Goal: Task Accomplishment & Management: Manage account settings

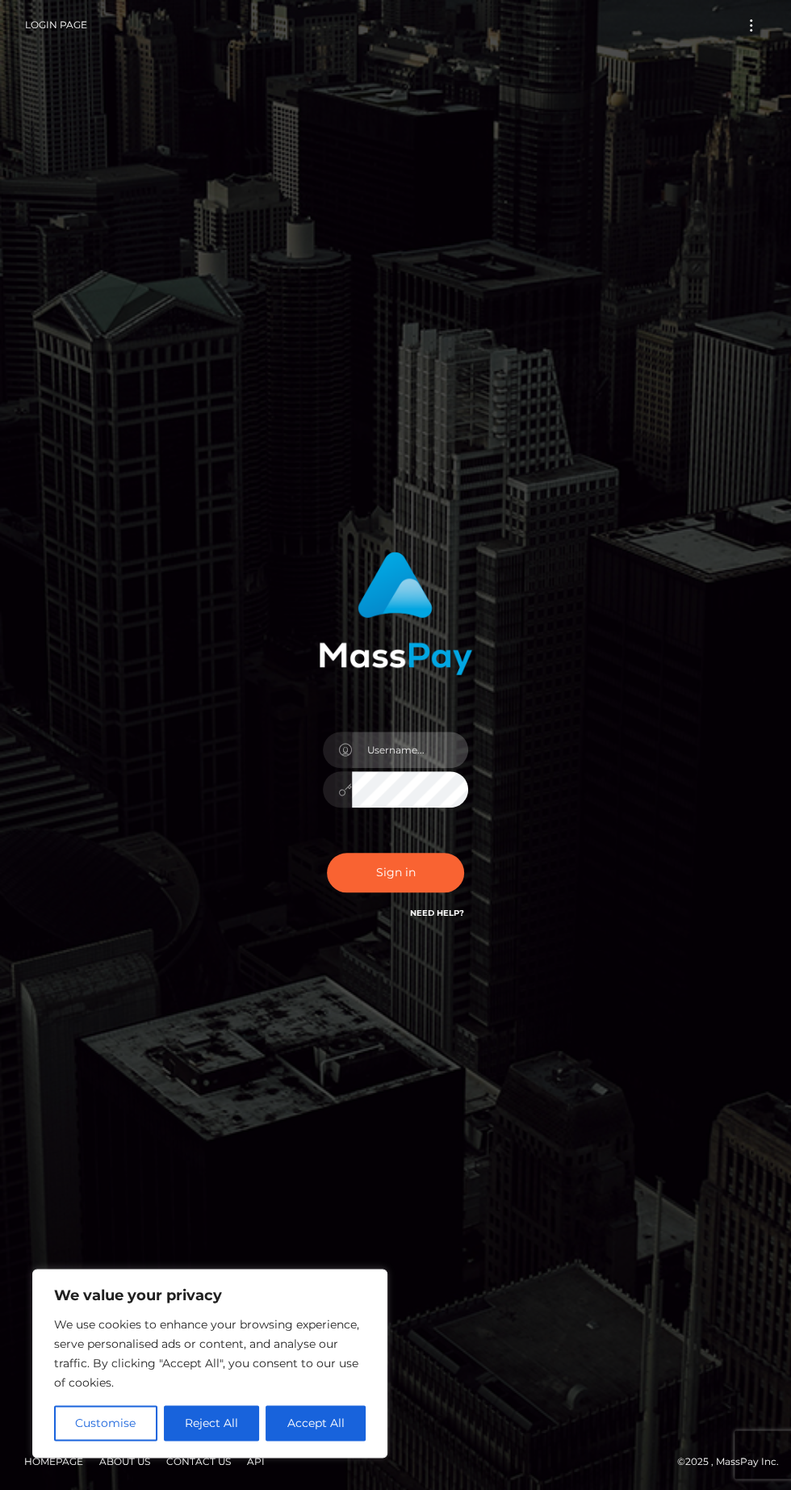
click at [422, 768] on input "text" at bounding box center [410, 750] width 116 height 36
click at [416, 768] on input "text" at bounding box center [410, 750] width 116 height 36
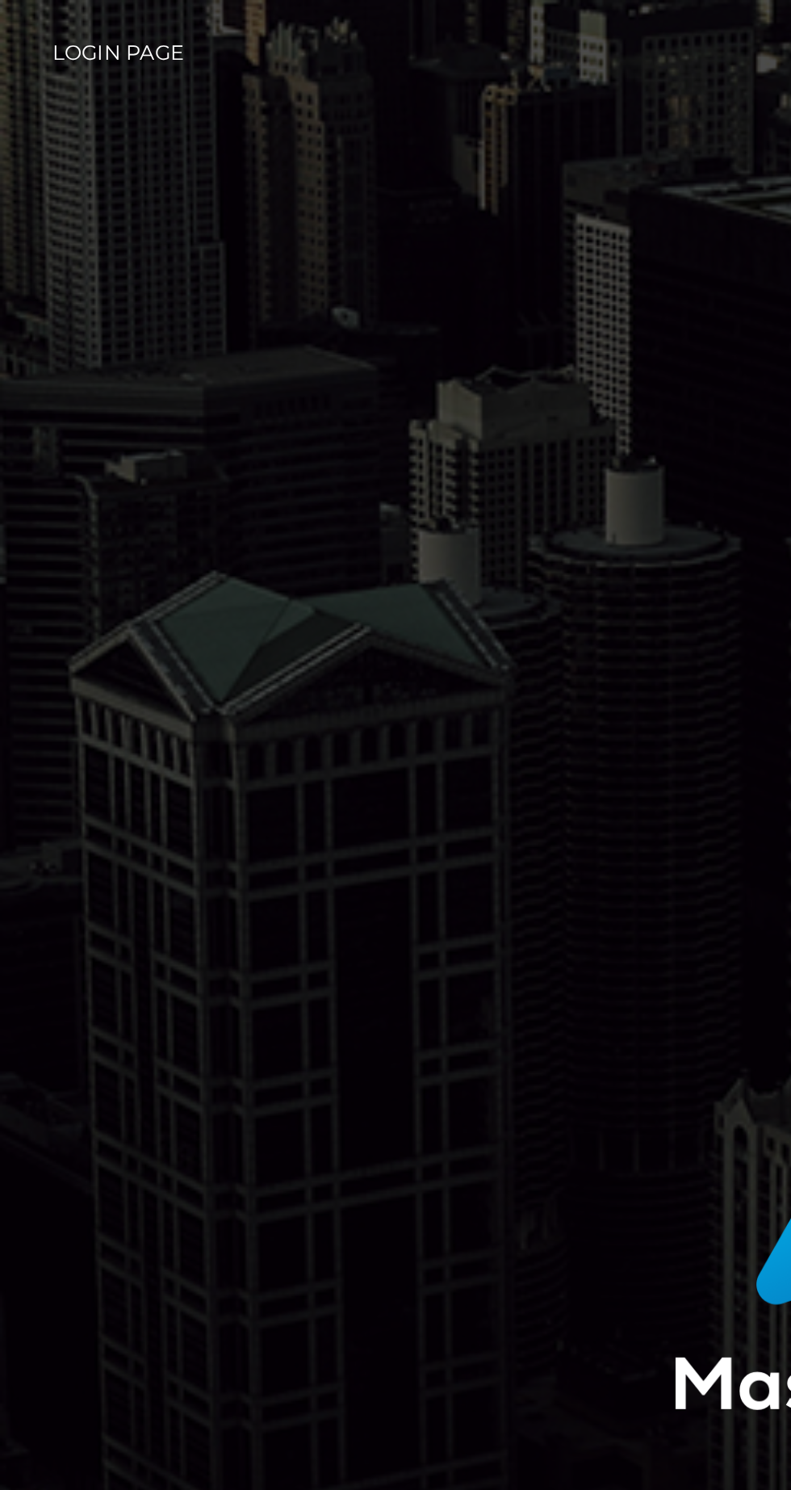
type input "Aleja"
type input "[EMAIL_ADDRESS][DOMAIN_NAME]"
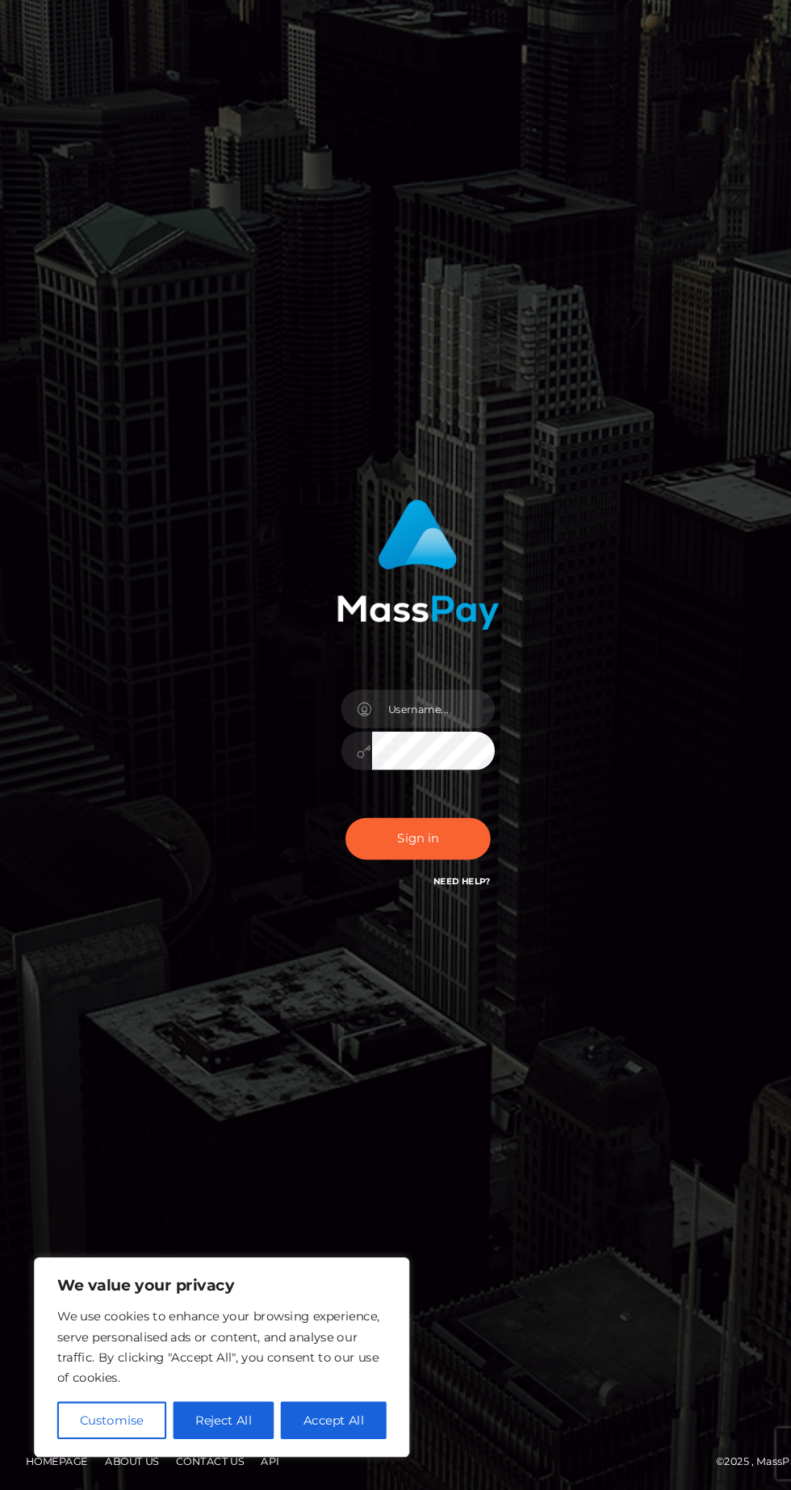
scroll to position [13, 0]
